Goal: Information Seeking & Learning: Check status

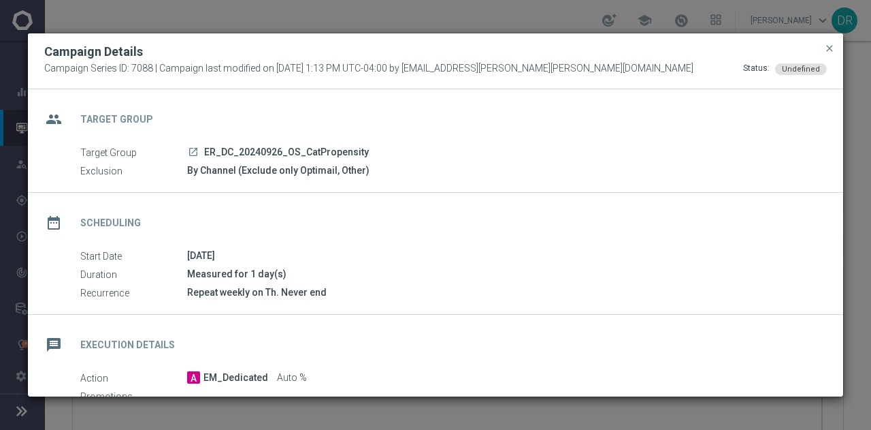
scroll to position [199, 0]
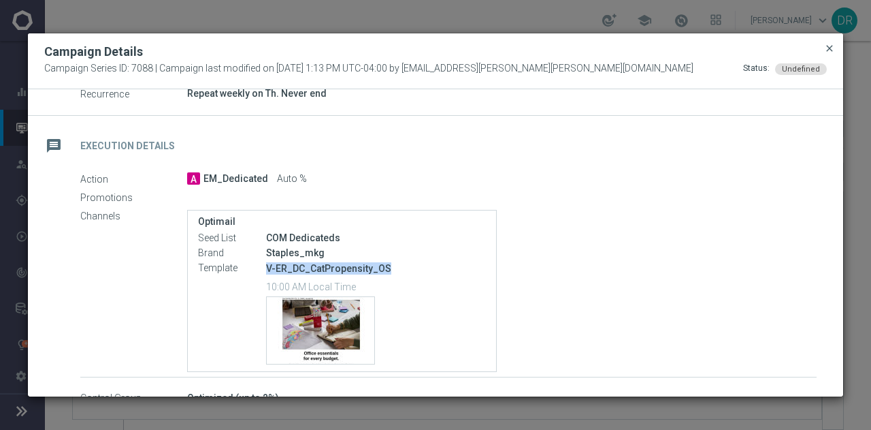
click at [833, 47] on span "close" at bounding box center [829, 48] width 11 height 11
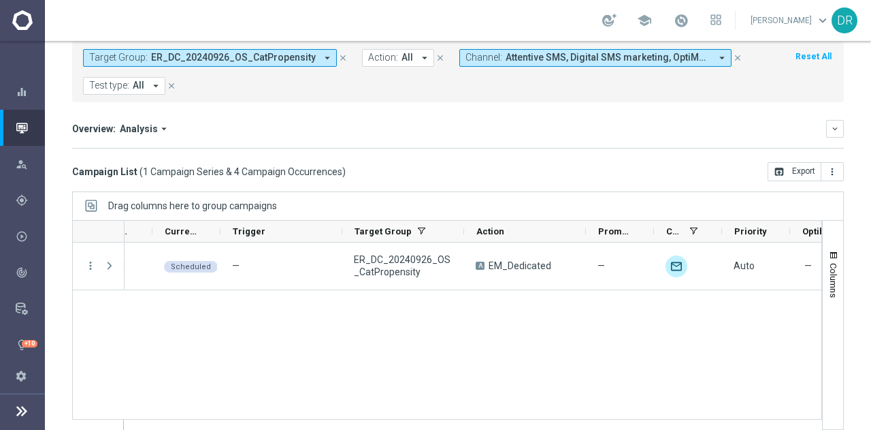
scroll to position [0, 0]
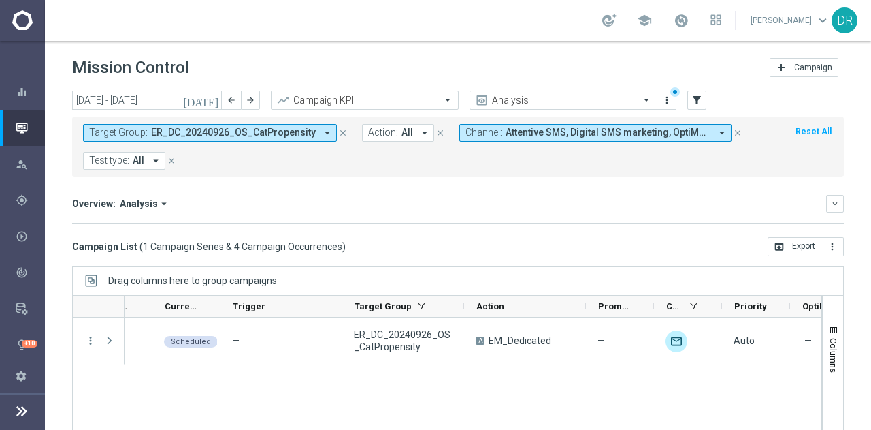
click at [716, 133] on icon "arrow_drop_down" at bounding box center [722, 133] width 12 height 12
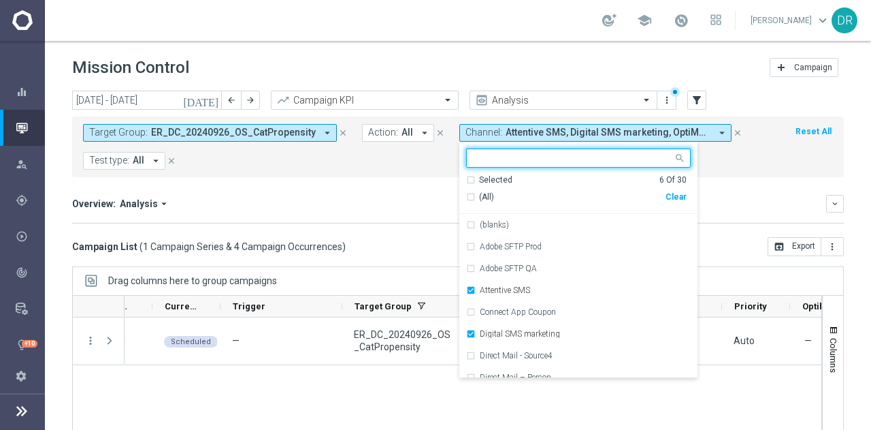
click at [0, 0] on div "Clear" at bounding box center [0, 0] width 0 height 0
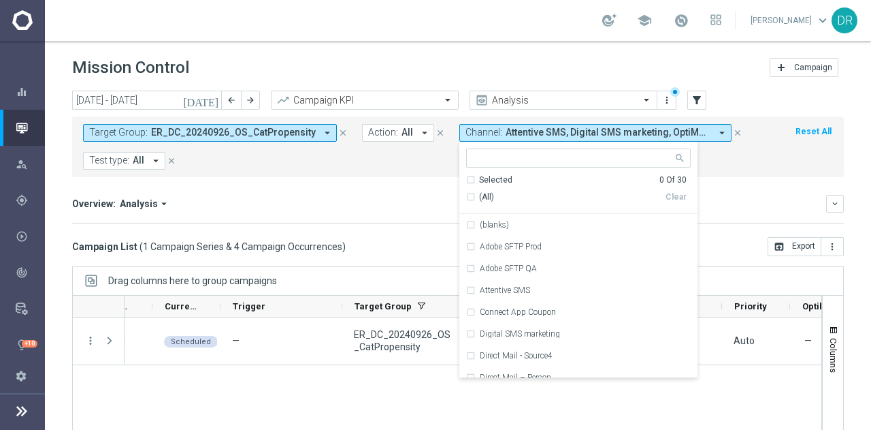
click at [310, 131] on button "Target Group: ER_DC_20240926_OS_CatPropensity arrow_drop_down" at bounding box center [210, 133] width 254 height 18
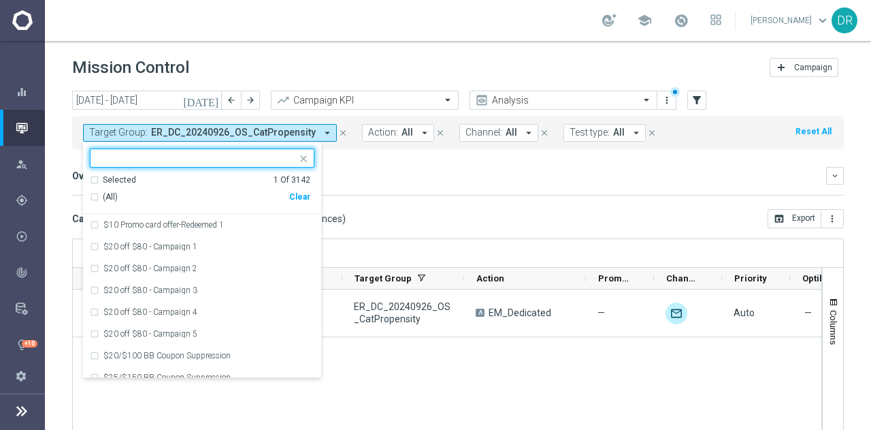
drag, startPoint x: 297, startPoint y: 195, endPoint x: 248, endPoint y: 161, distance: 59.3
click at [248, 161] on ng-select "ER_DC_20240926_OS_CatPropensity Selected 1 Of 3142 (All) Clear $10 Promo card o…" at bounding box center [202, 262] width 238 height 229
click at [248, 161] on input "text" at bounding box center [196, 158] width 199 height 12
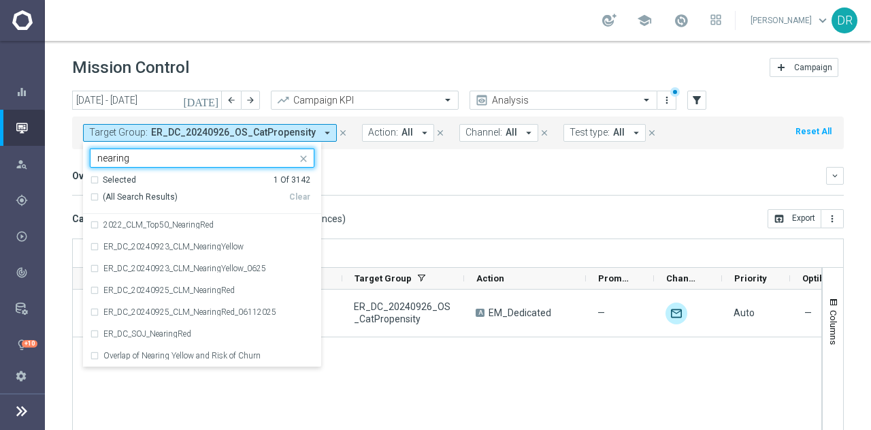
click at [115, 198] on span "(All Search Results)" at bounding box center [140, 197] width 75 height 12
type input "nearing"
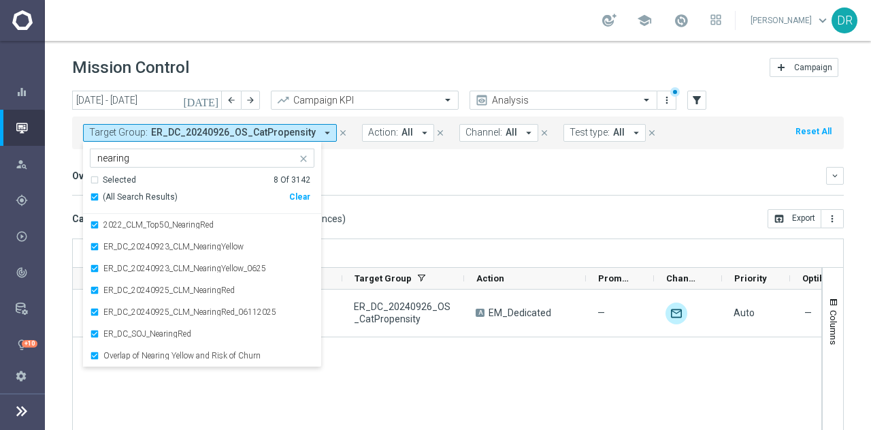
click at [394, 162] on mini-dashboard "Overview: Analysis arrow_drop_down keyboard_arrow_down Increase In Total Mid Sh…" at bounding box center [458, 179] width 772 height 60
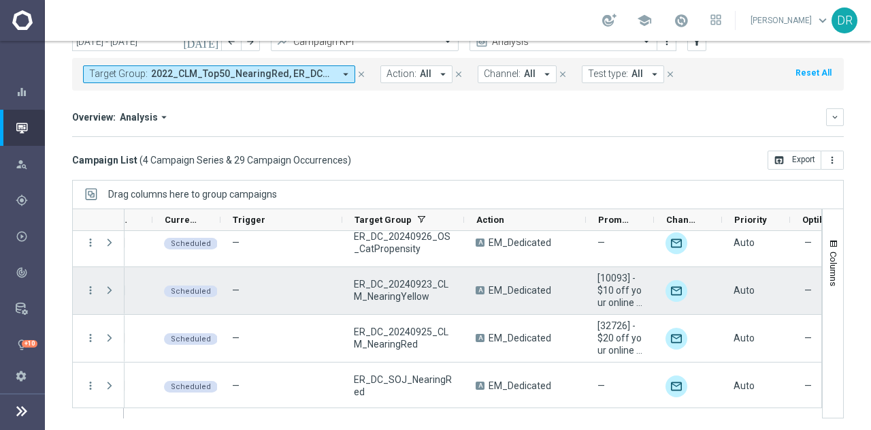
scroll to position [14, 0]
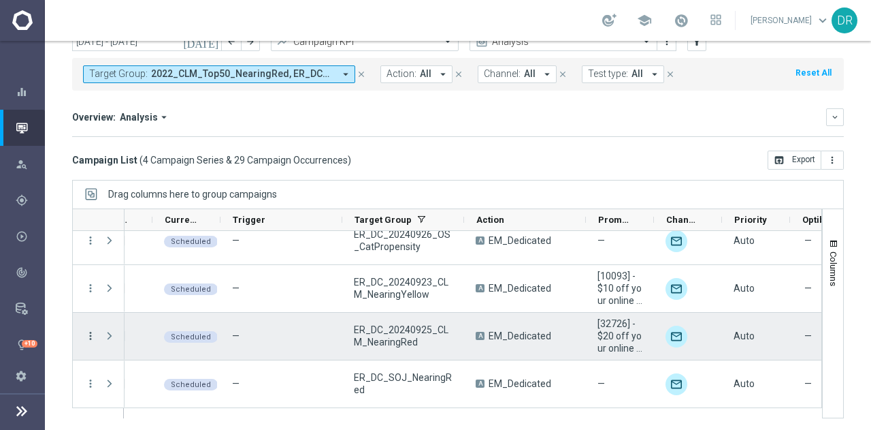
click at [89, 333] on icon "more_vert" at bounding box center [90, 335] width 12 height 12
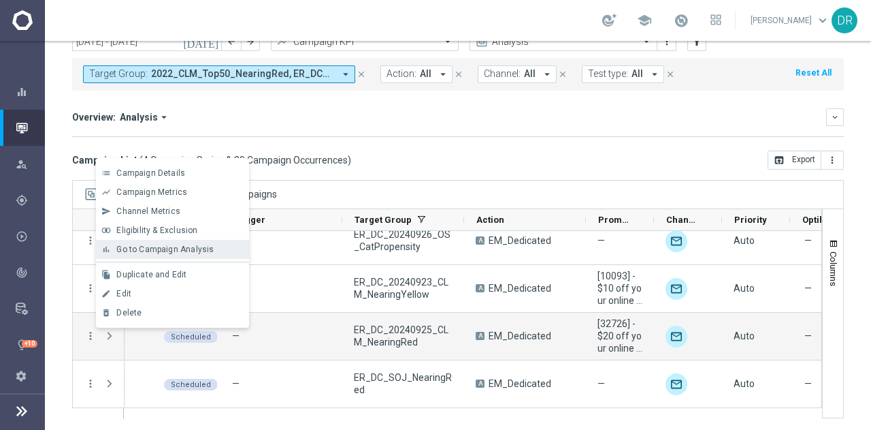
click at [150, 247] on span "Go to Campaign Analysis" at bounding box center [164, 249] width 97 height 10
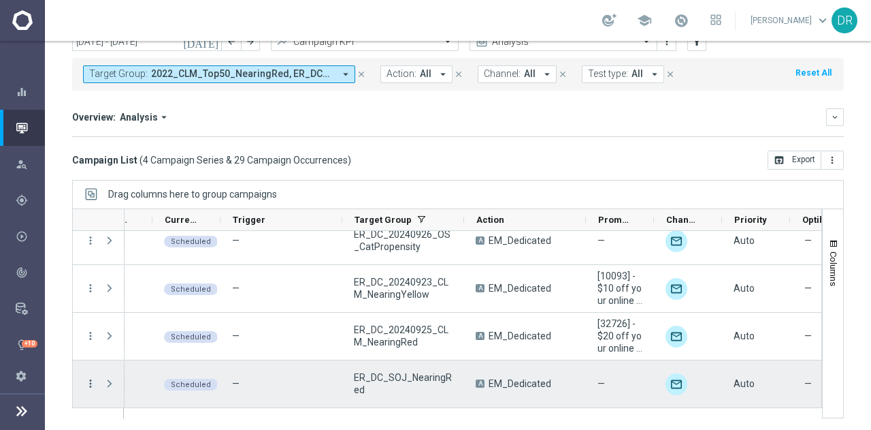
click at [87, 379] on icon "more_vert" at bounding box center [90, 383] width 12 height 12
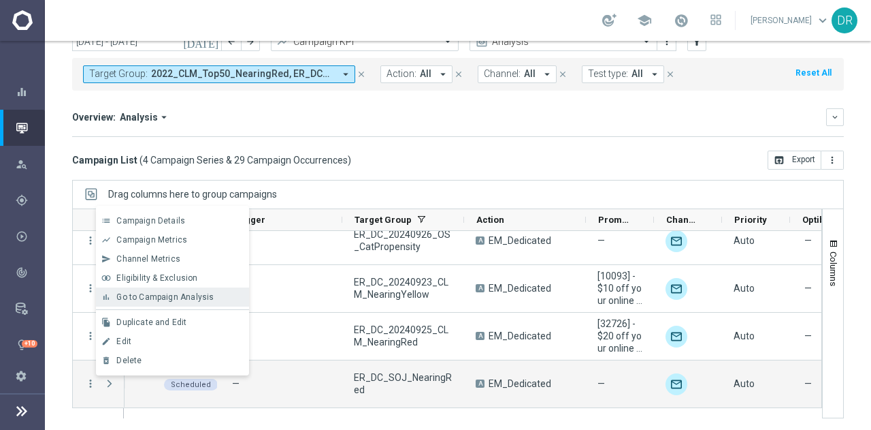
click at [162, 293] on span "Go to Campaign Analysis" at bounding box center [164, 297] width 97 height 10
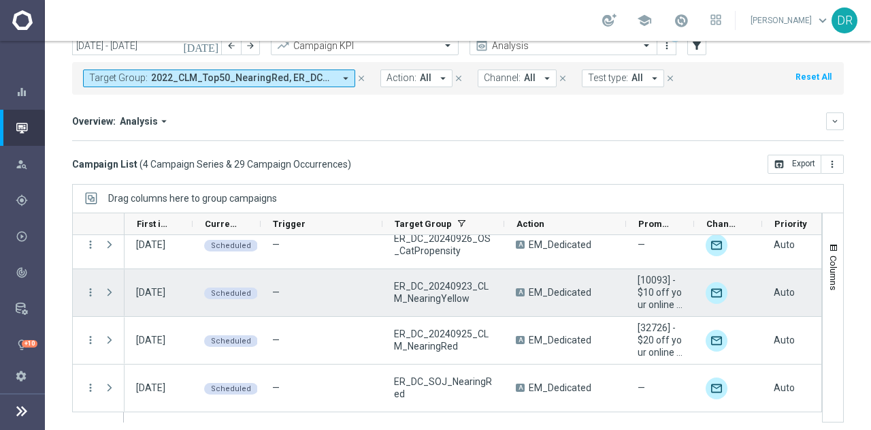
scroll to position [0, 0]
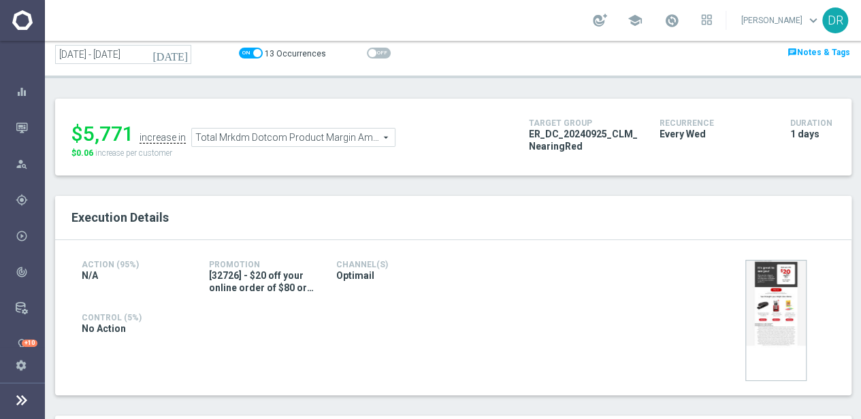
scroll to position [101, 0]
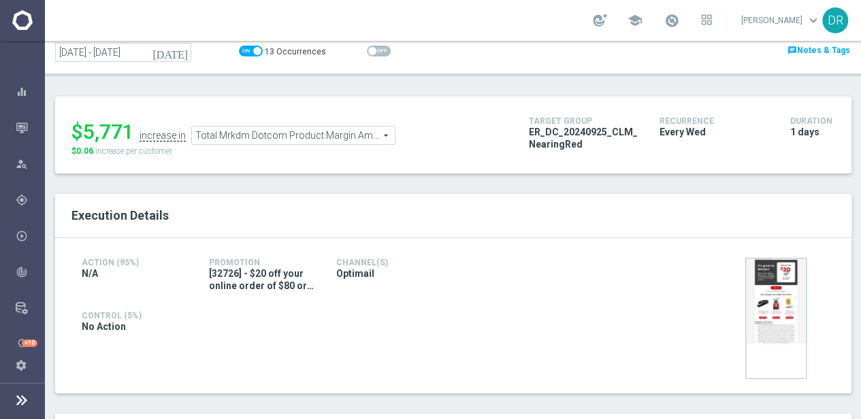
click at [385, 138] on span "Total Mrkdm Dotcom Product Margin Amount" at bounding box center [293, 136] width 203 height 18
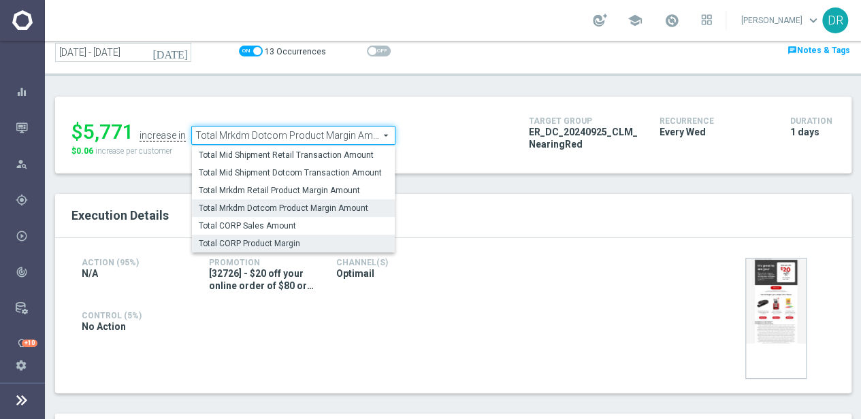
click at [267, 239] on span "Total CORP Product Margin" at bounding box center [293, 243] width 189 height 11
type input "Total CORP Product Margin"
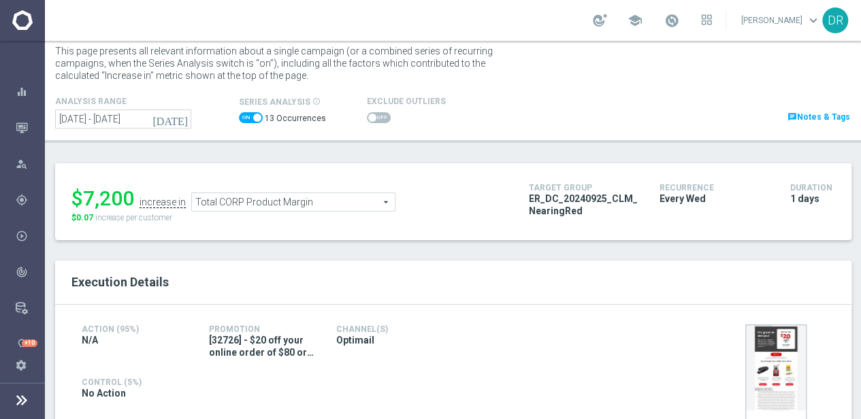
scroll to position [16, 0]
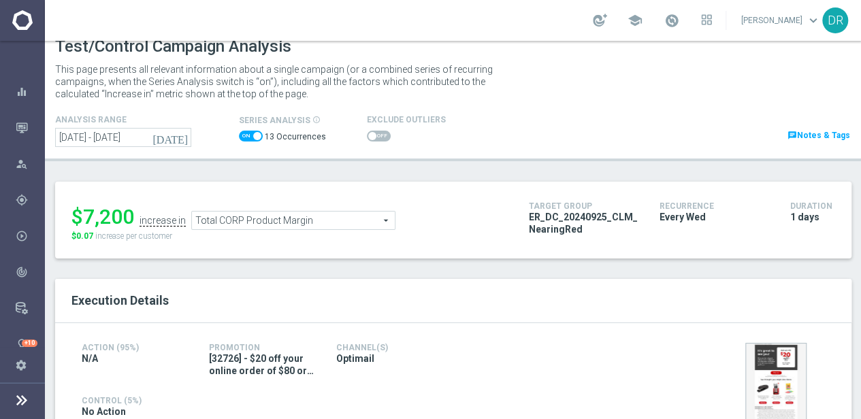
click at [252, 134] on span at bounding box center [251, 136] width 24 height 11
click at [252, 134] on input "checkbox" at bounding box center [251, 136] width 24 height 11
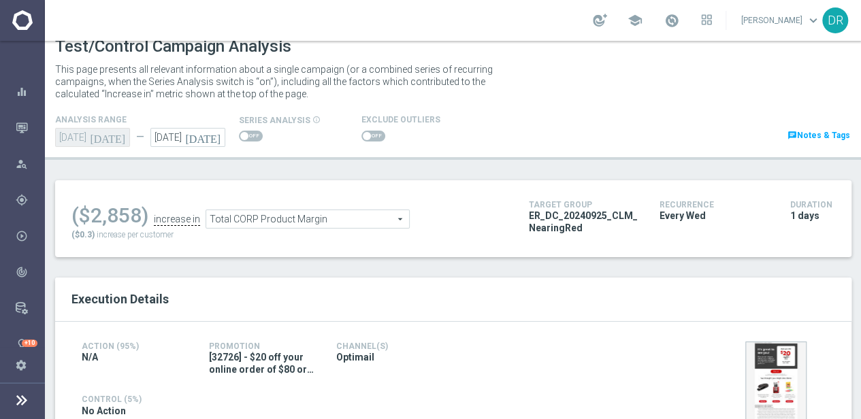
click at [252, 134] on span at bounding box center [251, 136] width 24 height 11
click at [252, 134] on input "checkbox" at bounding box center [251, 136] width 24 height 11
checkbox input "true"
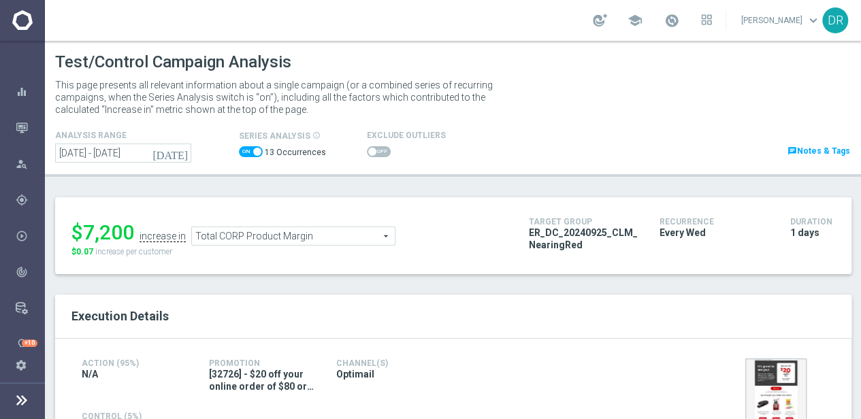
click at [379, 236] on span "Total CORP Product Margin" at bounding box center [293, 236] width 203 height 18
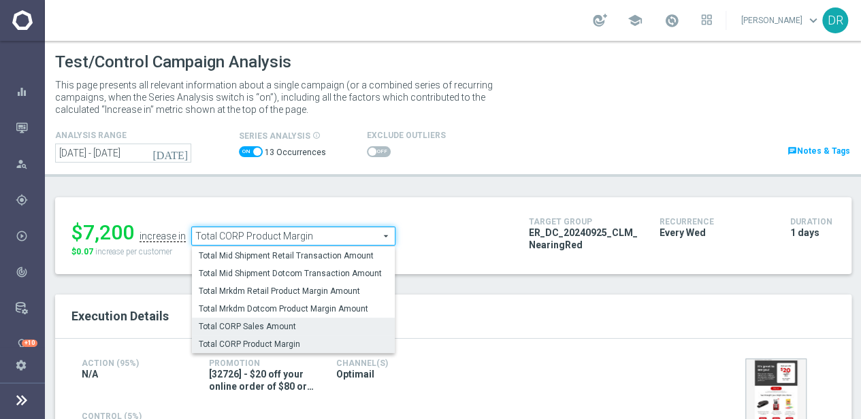
click at [327, 322] on span "Total CORP Sales Amount" at bounding box center [293, 326] width 189 height 11
type input "Total CORP Sales Amount"
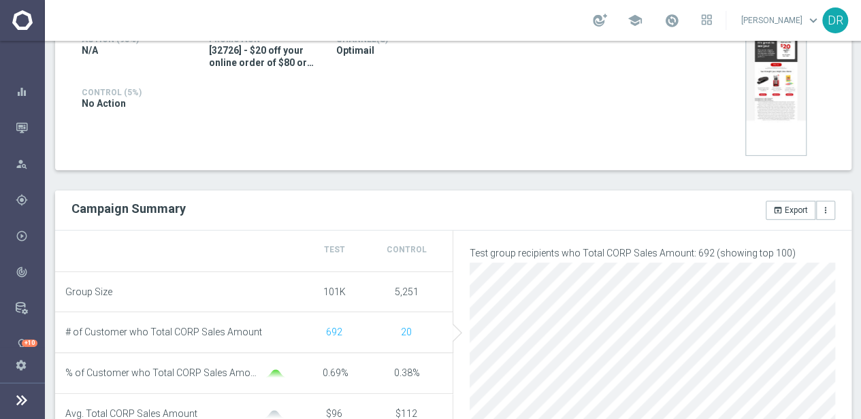
scroll to position [323, 0]
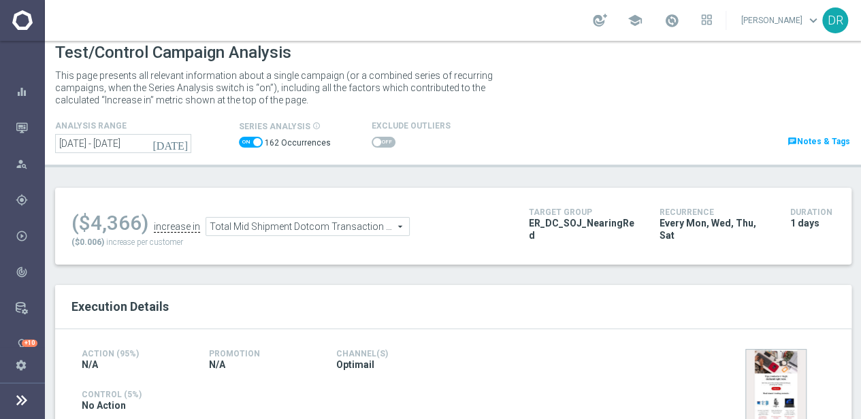
scroll to position [10, 0]
click at [394, 224] on span "Total Mid Shipment Dotcom Transaction Amount" at bounding box center [307, 227] width 203 height 18
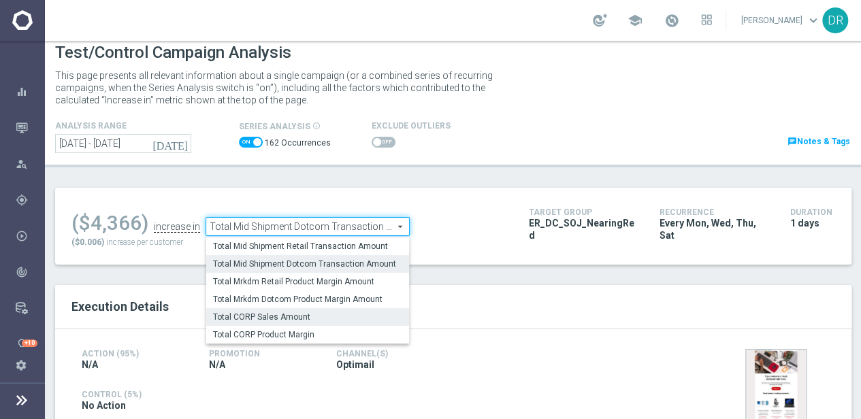
click at [329, 315] on span "Total CORP Sales Amount" at bounding box center [307, 317] width 189 height 11
type input "Total CORP Sales Amount"
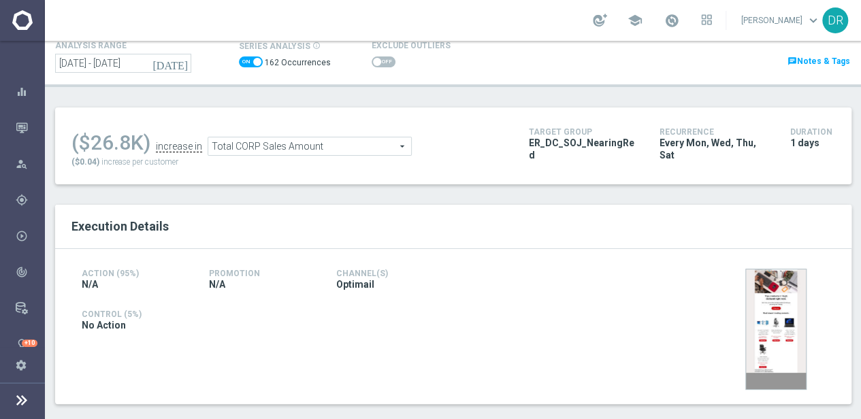
scroll to position [89, 0]
